Goal: Task Accomplishment & Management: Use online tool/utility

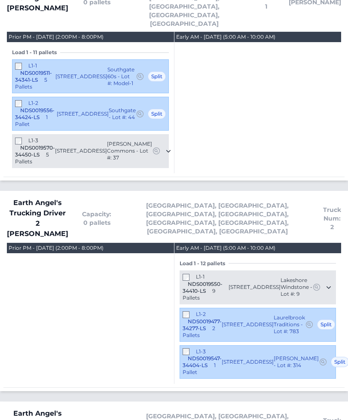
scroll to position [724, 0]
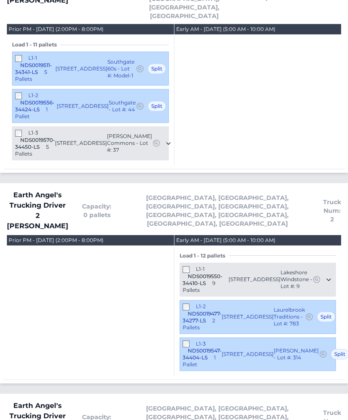
click at [184, 266] on div "L1-1 NDS0019550-34410-LS 9 Pallets" at bounding box center [206, 280] width 46 height 28
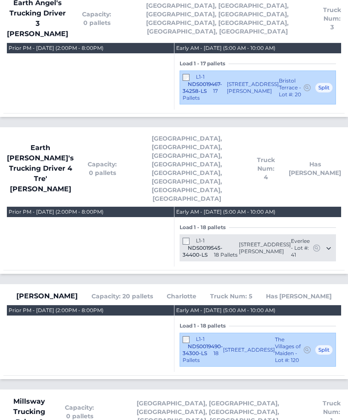
scroll to position [1115, 0]
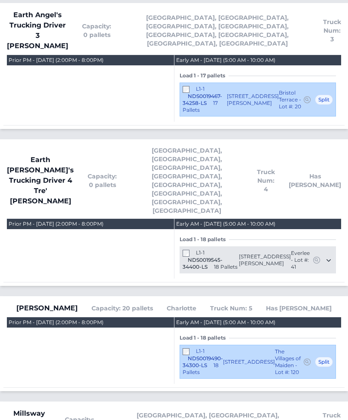
click at [53, 55] on div "Prior PM - Tuesday October 14, 2025 (2:00PM - 8:00PM)" at bounding box center [90, 88] width 167 height 67
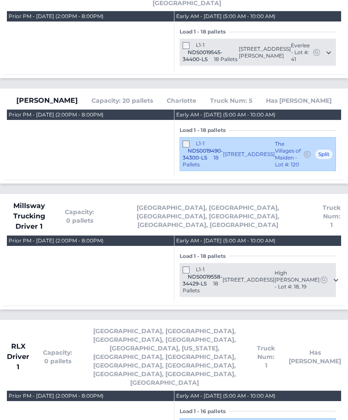
scroll to position [1323, 0]
click at [192, 266] on div "L1-1 NDS0019558-34429-LS 18 Pallets" at bounding box center [203, 280] width 40 height 28
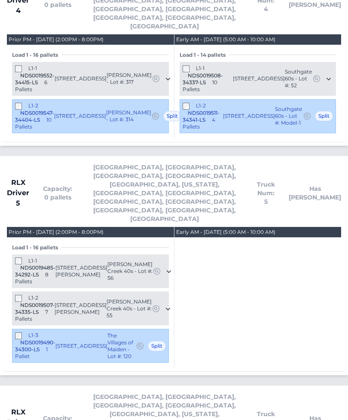
scroll to position [2230, 0]
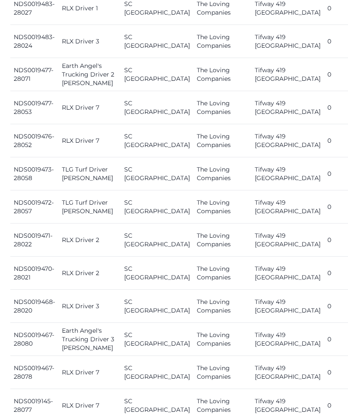
scroll to position [1218, 0]
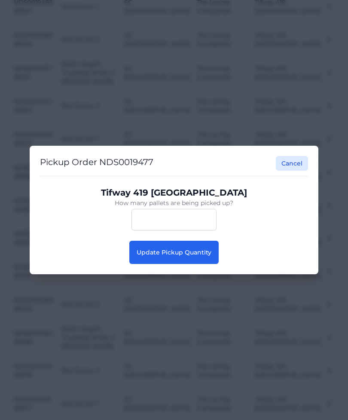
click at [198, 264] on button "Update Pickup Quantity" at bounding box center [173, 252] width 89 height 23
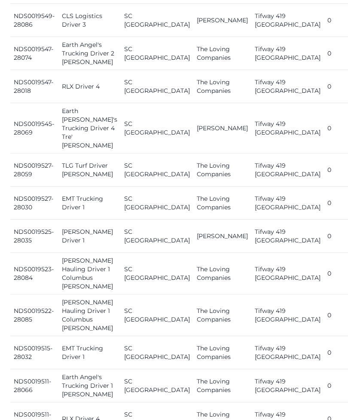
scroll to position [657, 0]
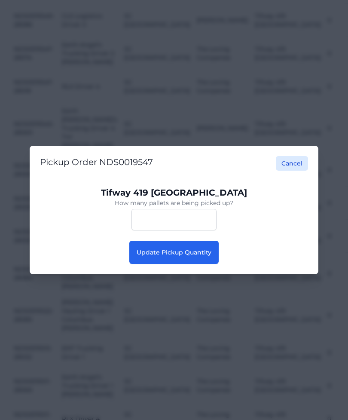
click at [202, 256] on span "Update Pickup Quantity" at bounding box center [174, 253] width 75 height 8
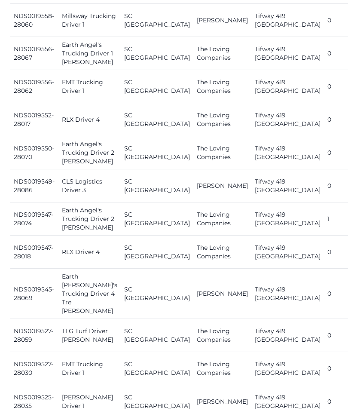
scroll to position [492, 0]
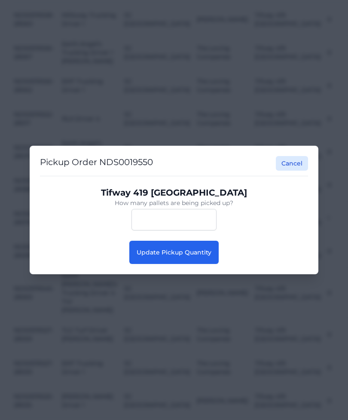
click at [199, 264] on button "Update Pickup Quantity" at bounding box center [173, 252] width 89 height 23
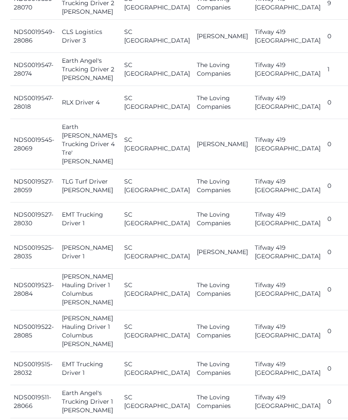
scroll to position [657, 0]
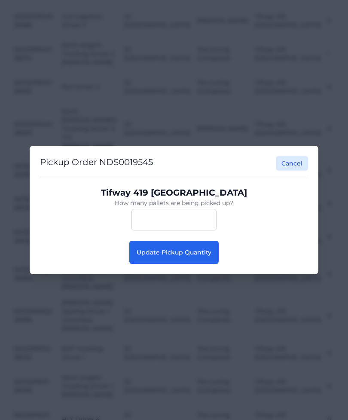
click at [198, 256] on span "Update Pickup Quantity" at bounding box center [174, 253] width 75 height 8
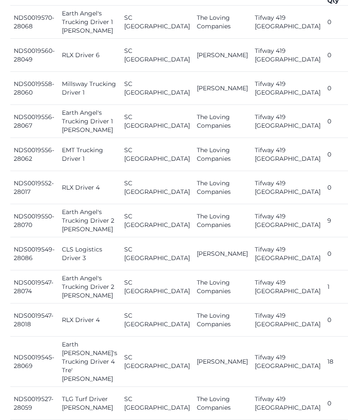
scroll to position [337, 0]
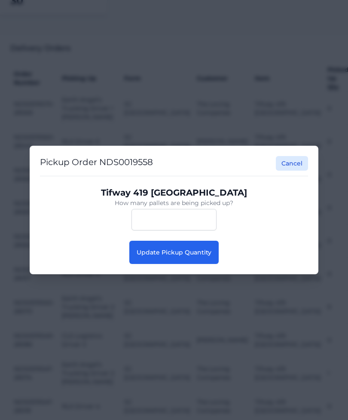
click at [210, 251] on span "Update Pickup Quantity" at bounding box center [174, 253] width 75 height 8
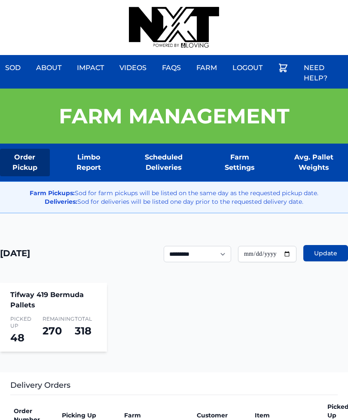
click at [298, 2] on div "Sod About Impact Videos FAQs Need Help? Farm My Account Logout" at bounding box center [174, 27] width 348 height 55
click at [304, 6] on div "Sod About Impact Videos FAQs Need Help? Farm My Account Logout" at bounding box center [174, 27] width 348 height 55
